Goal: Information Seeking & Learning: Learn about a topic

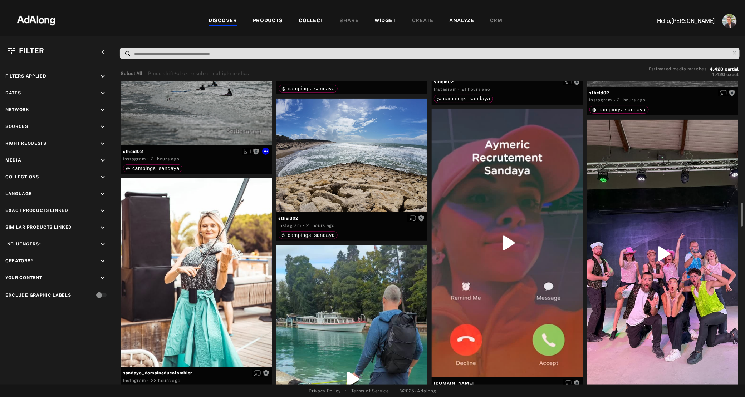
scroll to position [1283, 0]
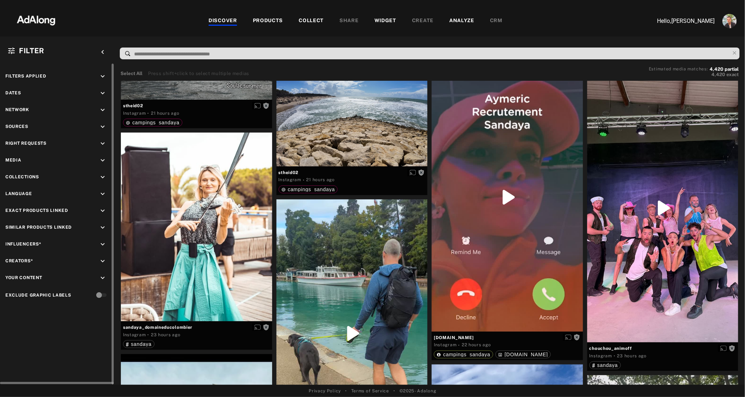
click at [104, 141] on icon "keyboard_arrow_down" at bounding box center [103, 144] width 8 height 8
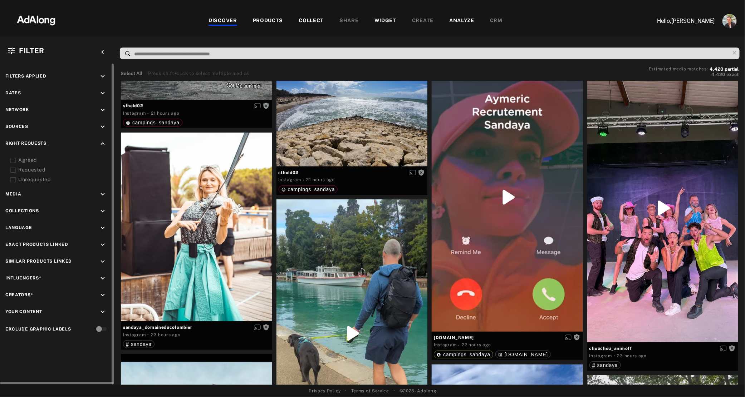
click at [26, 159] on div "Agreed" at bounding box center [63, 161] width 91 height 8
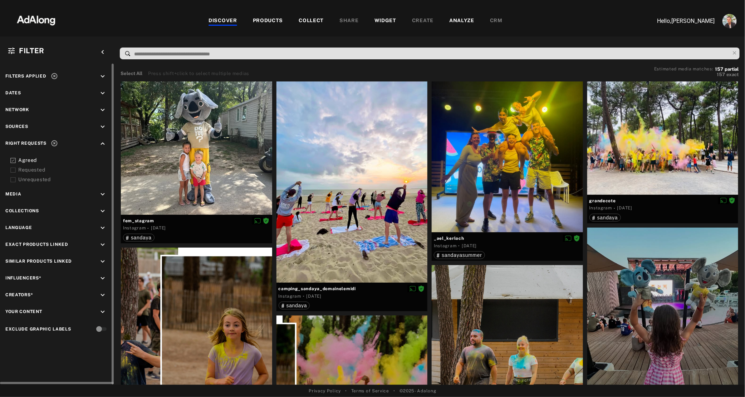
click at [29, 169] on div "Requested" at bounding box center [63, 170] width 91 height 8
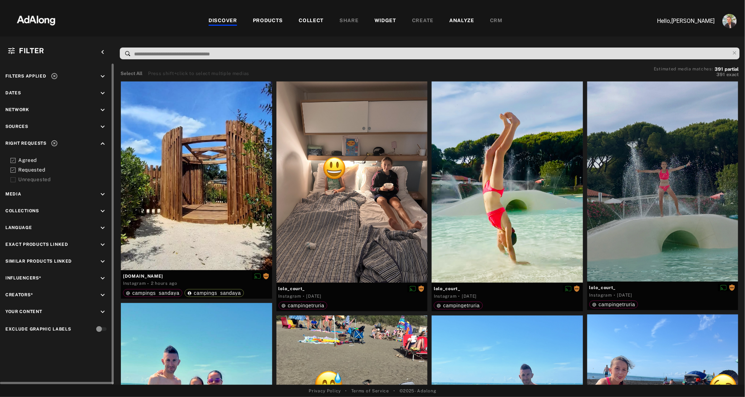
click at [26, 170] on div "Requested" at bounding box center [63, 170] width 91 height 8
click at [26, 162] on div "Agreed" at bounding box center [63, 161] width 91 height 8
click at [422, 290] on icon at bounding box center [421, 289] width 6 height 6
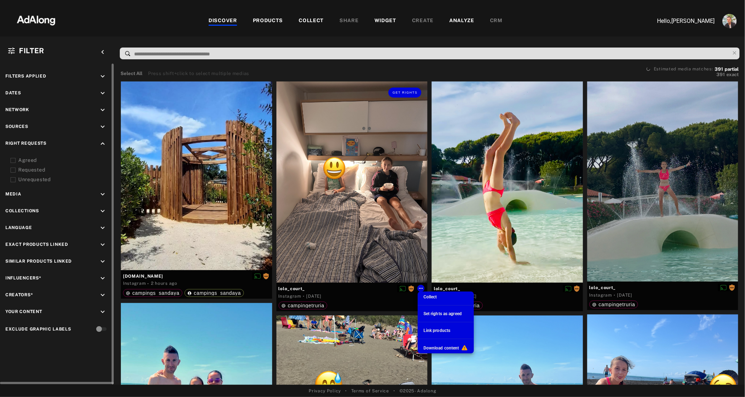
click at [378, 301] on div at bounding box center [372, 198] width 745 height 397
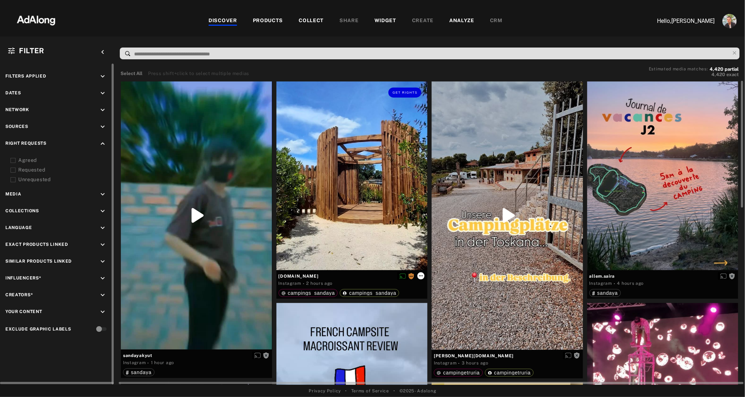
click at [424, 278] on icon at bounding box center [421, 276] width 6 height 6
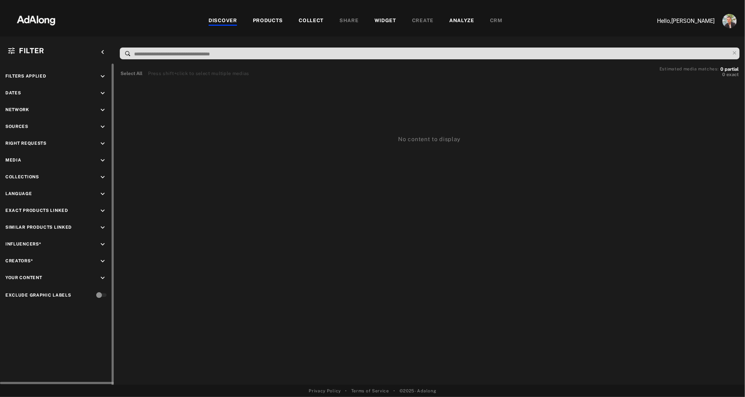
click at [104, 128] on icon "keyboard_arrow_down" at bounding box center [103, 127] width 8 height 8
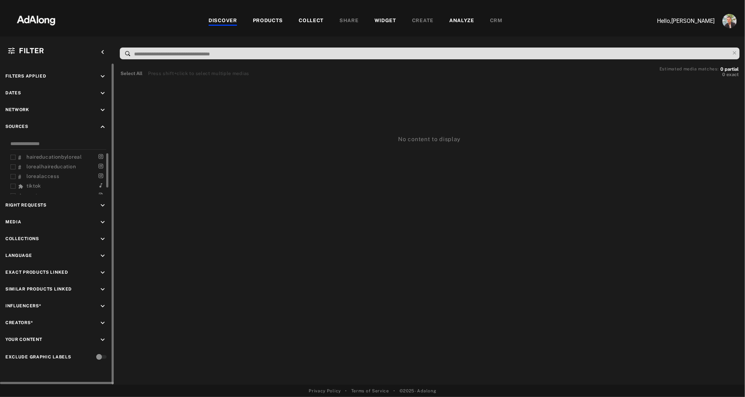
click at [41, 159] on span "haireducationbyloreal" at bounding box center [53, 157] width 55 height 6
click at [38, 169] on span "lorealhaireducation" at bounding box center [50, 167] width 49 height 6
click at [38, 177] on span "lorealaccess" at bounding box center [42, 176] width 33 height 6
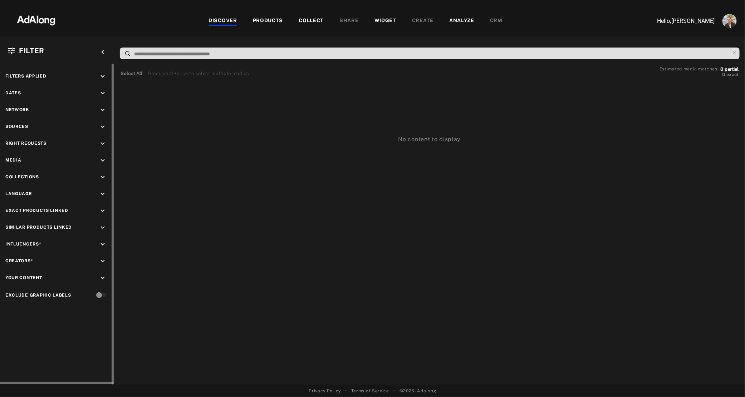
click at [100, 126] on icon "keyboard_arrow_down" at bounding box center [103, 127] width 8 height 8
